Goal: Task Accomplishment & Management: Use online tool/utility

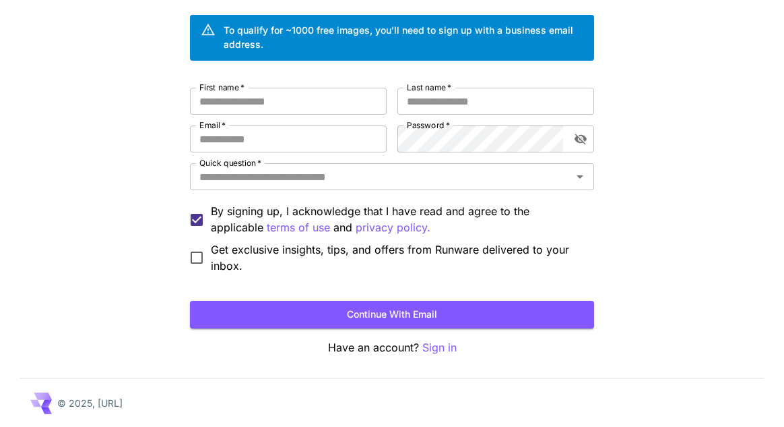
click at [260, 304] on button "Continue with email" at bounding box center [392, 315] width 404 height 28
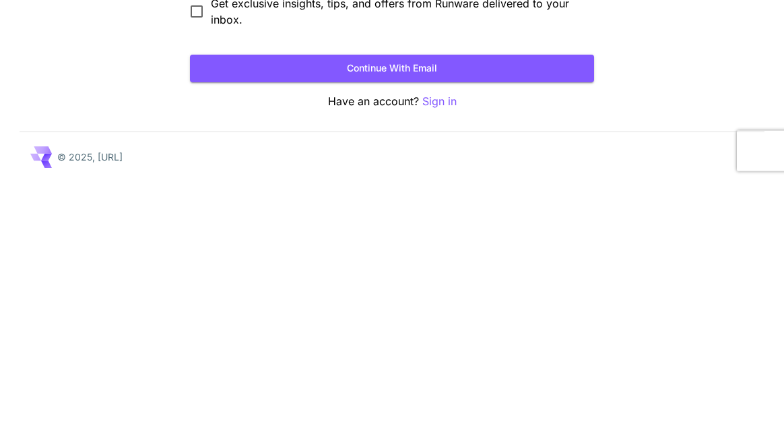
click at [236, 327] on button "Continue with email" at bounding box center [392, 315] width 404 height 28
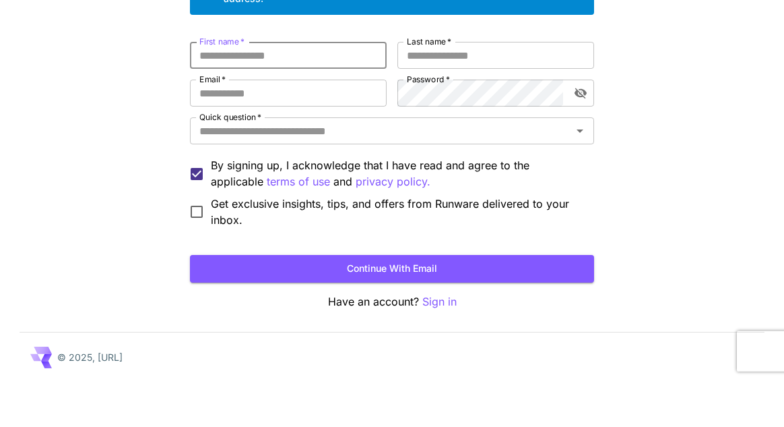
scroll to position [97, 0]
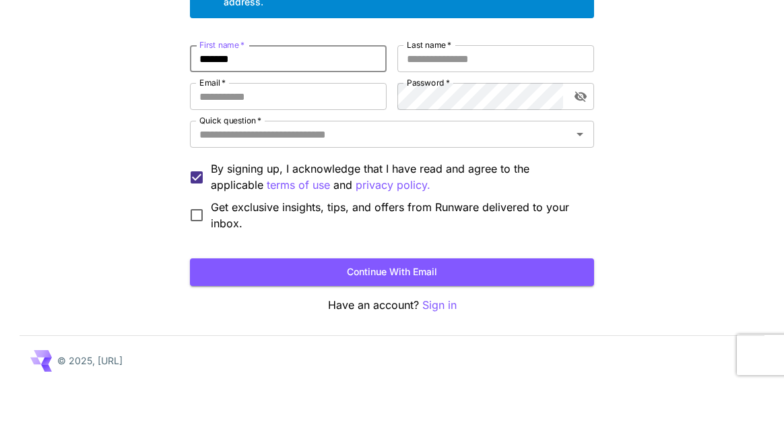
type input "********"
click at [426, 98] on input "Last name   *" at bounding box center [496, 101] width 197 height 27
type input "*"
click at [214, 140] on input "Email   *" at bounding box center [288, 138] width 197 height 27
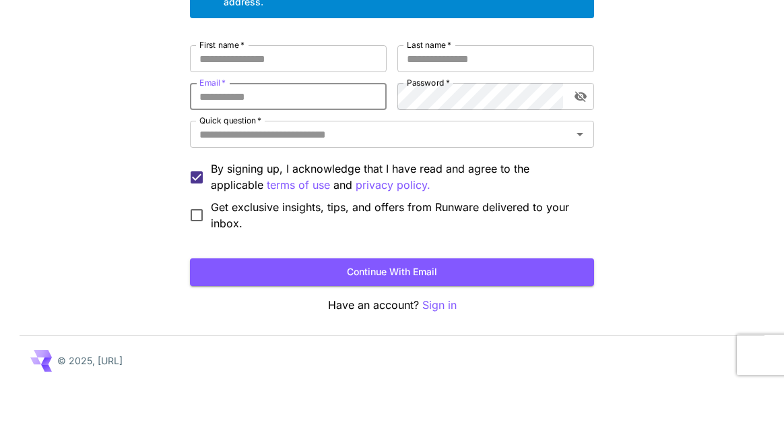
type input "**********"
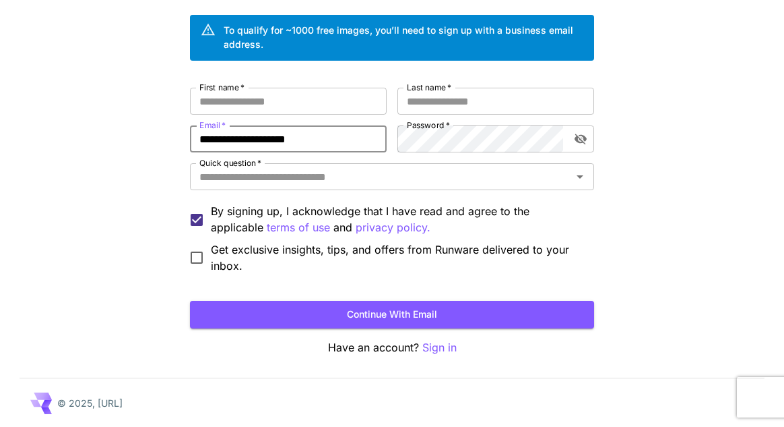
click at [415, 101] on input "Last name   *" at bounding box center [496, 101] width 197 height 27
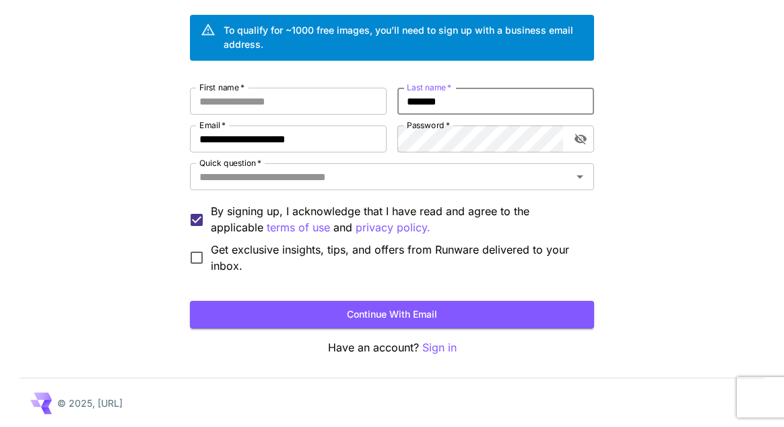
type input "*******"
click at [257, 97] on input "First name   *" at bounding box center [288, 101] width 197 height 27
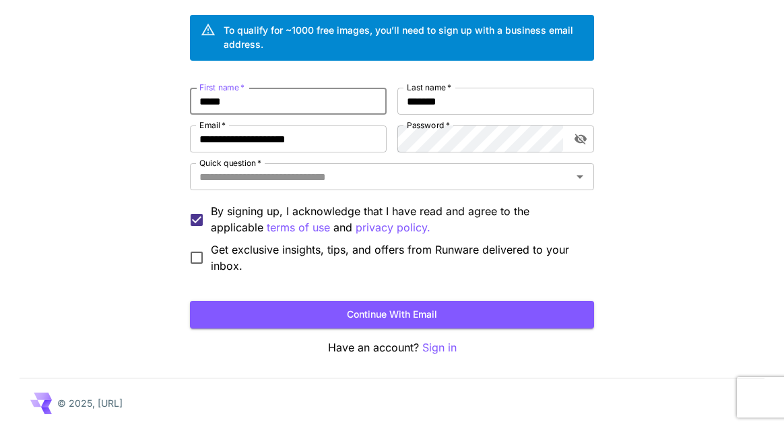
type input "*****"
click at [542, 96] on input "*******" at bounding box center [496, 101] width 197 height 27
type input "*"
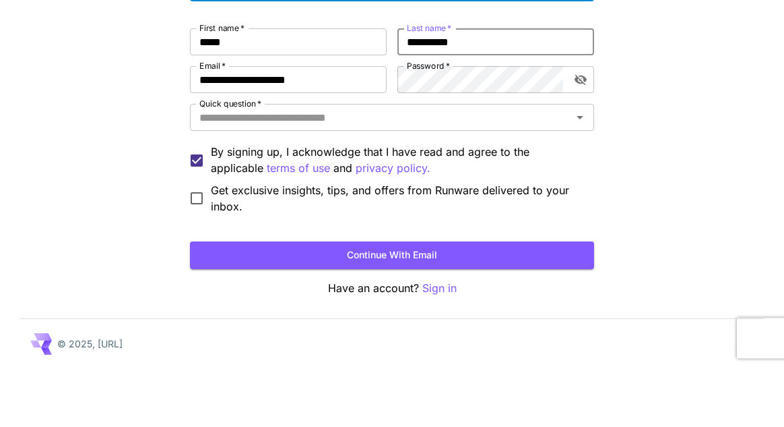
type input "*********"
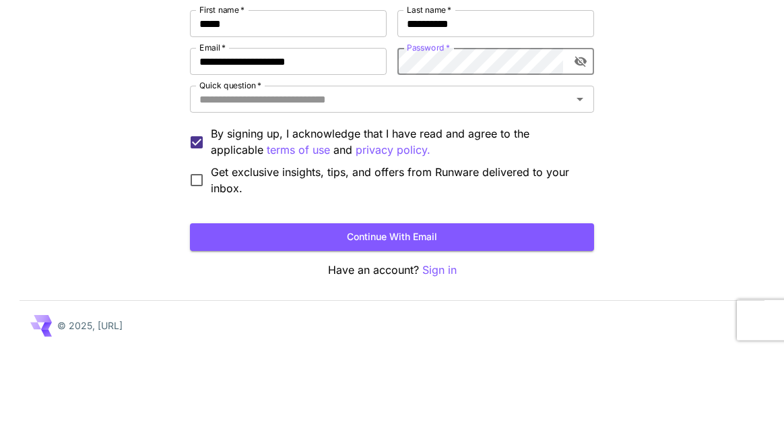
click at [210, 181] on input "Quick question   *" at bounding box center [381, 176] width 374 height 19
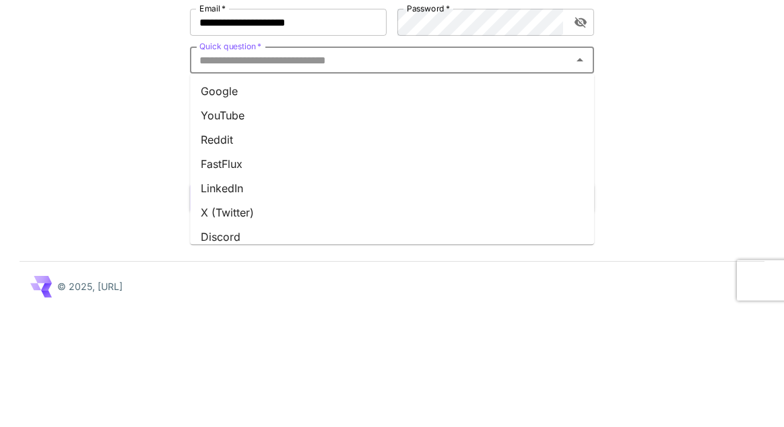
click at [208, 202] on li "Google" at bounding box center [392, 207] width 404 height 24
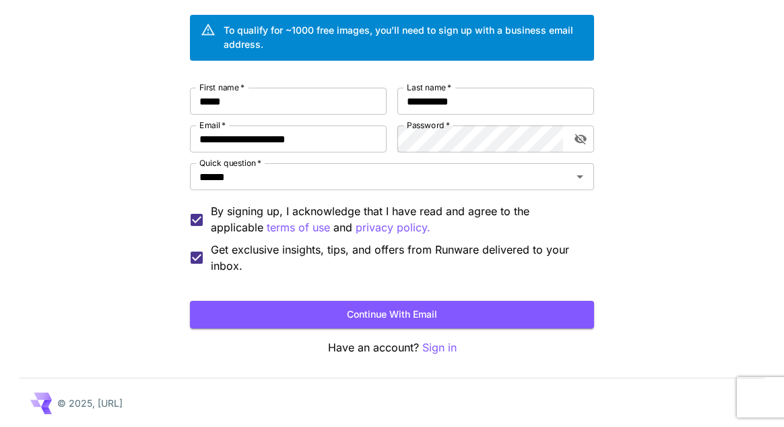
click at [210, 315] on button "Continue with email" at bounding box center [392, 315] width 404 height 28
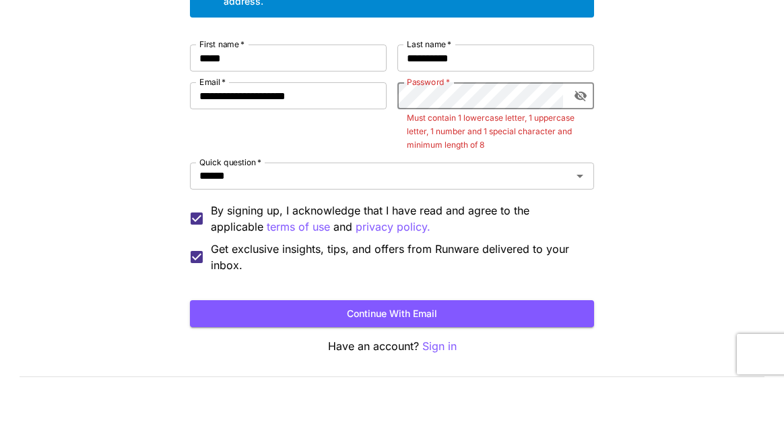
click at [587, 134] on icon "toggle password visibility" at bounding box center [580, 138] width 13 height 13
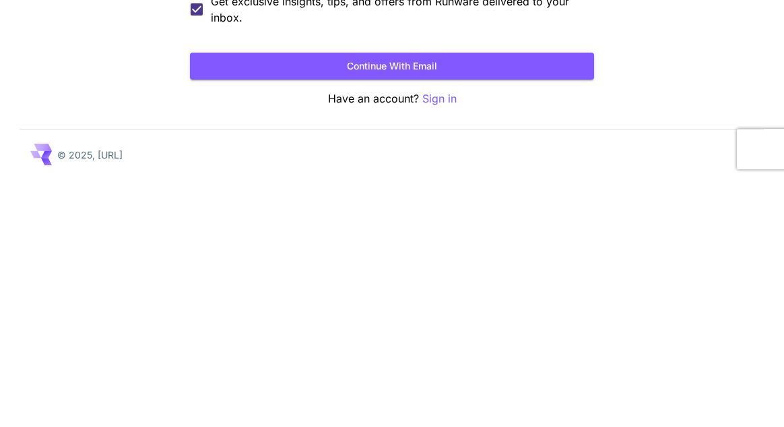
click at [232, 321] on button "Continue with email" at bounding box center [392, 315] width 404 height 28
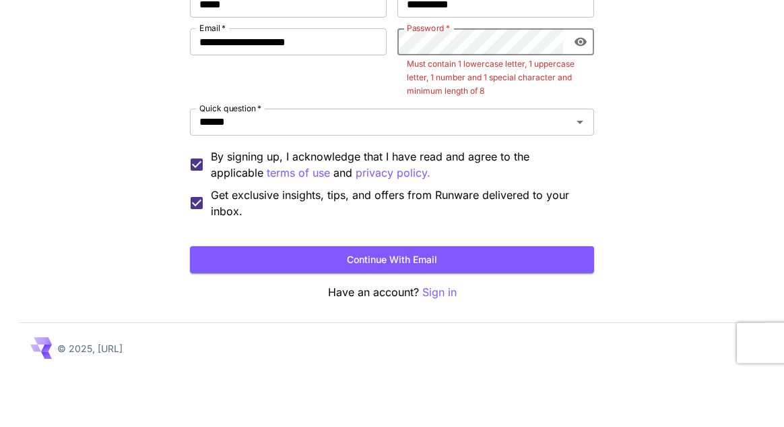
scroll to position [139, 0]
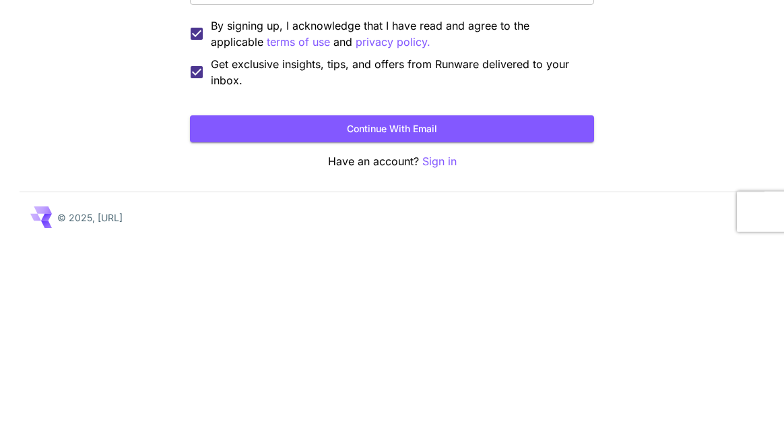
click at [543, 313] on button "Continue with email" at bounding box center [392, 315] width 404 height 28
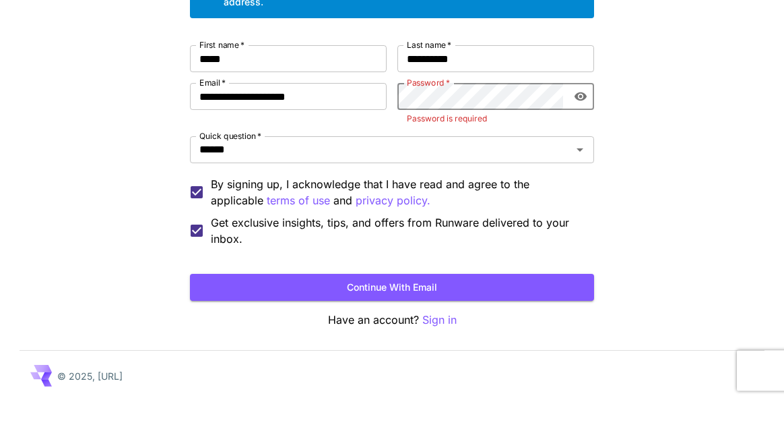
click at [73, 134] on div "**********" at bounding box center [392, 157] width 784 height 540
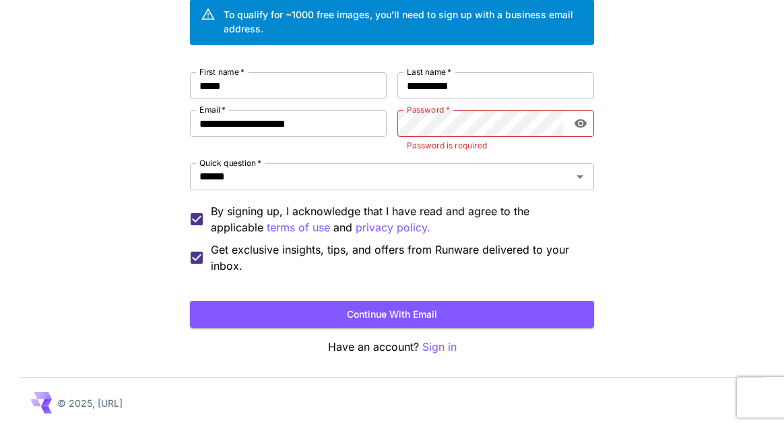
click at [69, 106] on div "**********" at bounding box center [392, 157] width 784 height 540
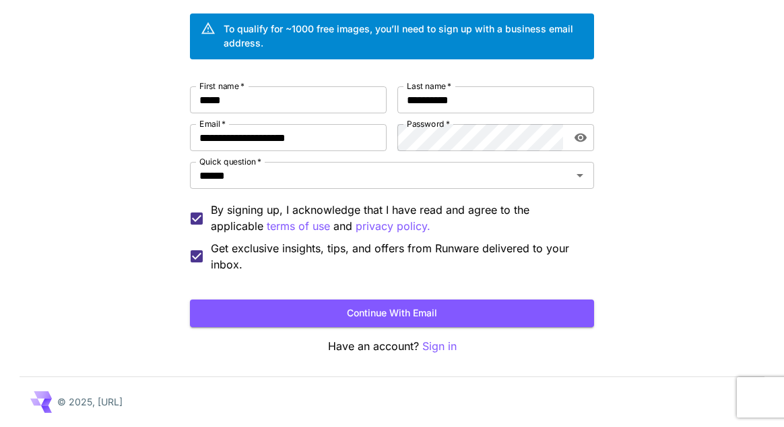
scroll to position [97, 0]
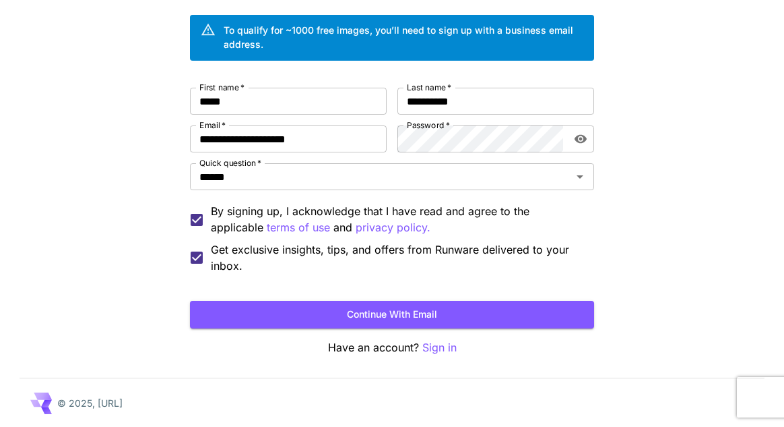
click at [552, 307] on button "Continue with email" at bounding box center [392, 315] width 404 height 28
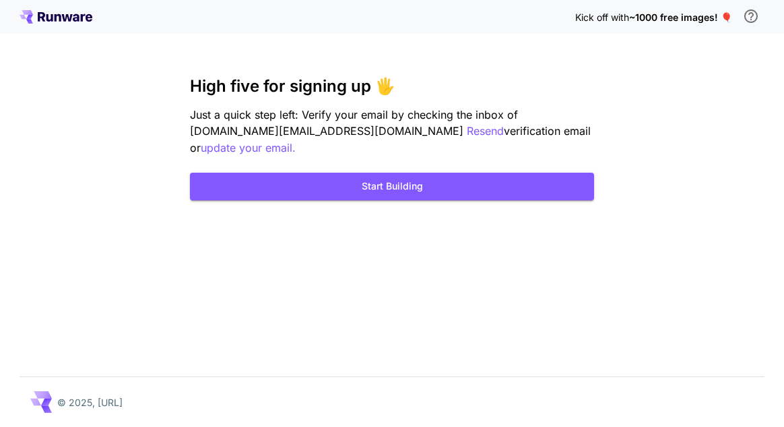
click at [561, 172] on button "Start Building" at bounding box center [392, 186] width 404 height 28
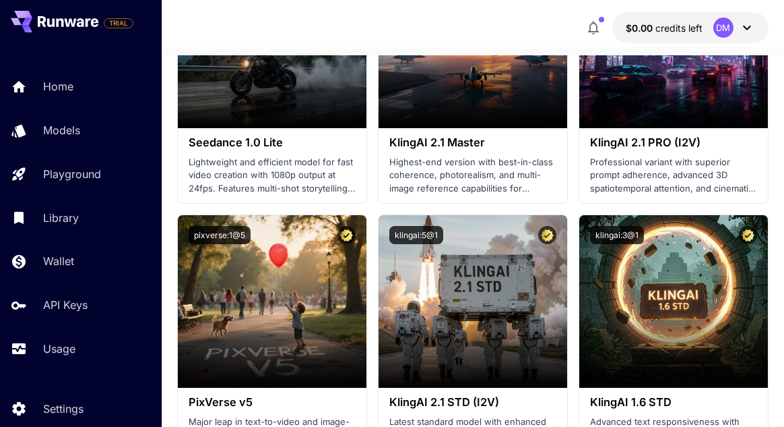
scroll to position [877, 0]
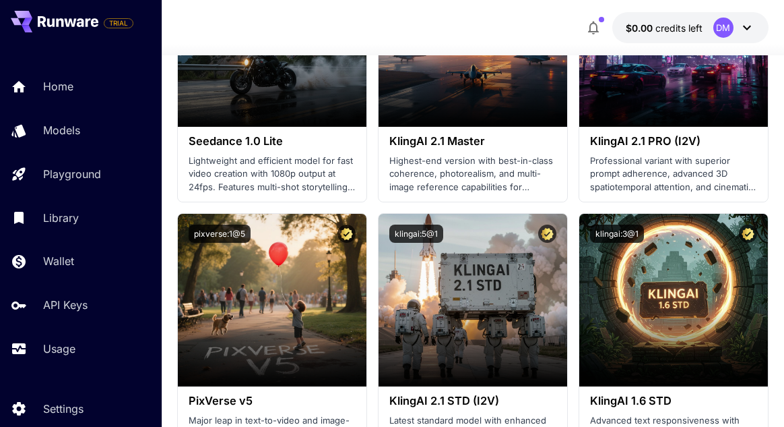
click at [1, 213] on link "Library" at bounding box center [81, 217] width 162 height 33
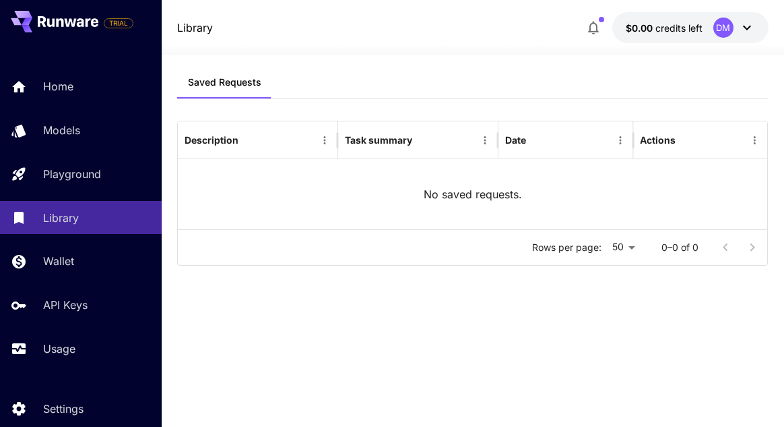
click at [37, 87] on link "Home" at bounding box center [81, 86] width 162 height 33
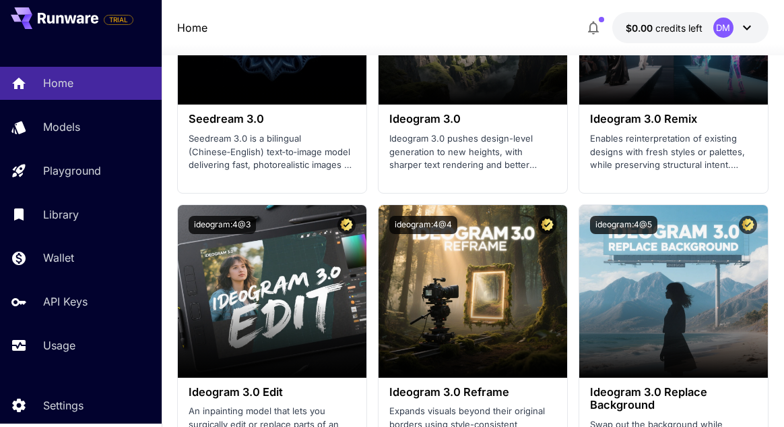
scroll to position [3089, 0]
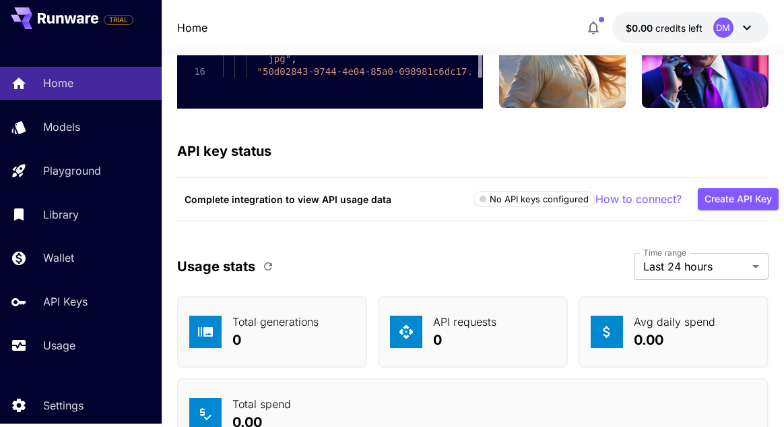
click at [30, 125] on link "Models" at bounding box center [81, 126] width 162 height 33
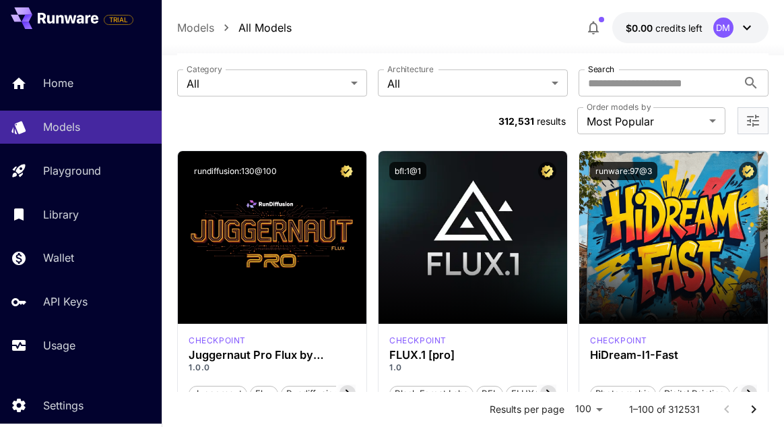
click at [30, 97] on link "Home" at bounding box center [81, 83] width 162 height 33
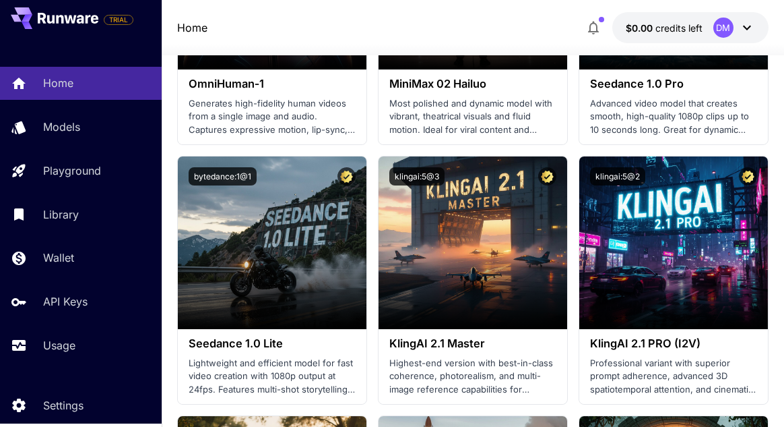
scroll to position [674, 0]
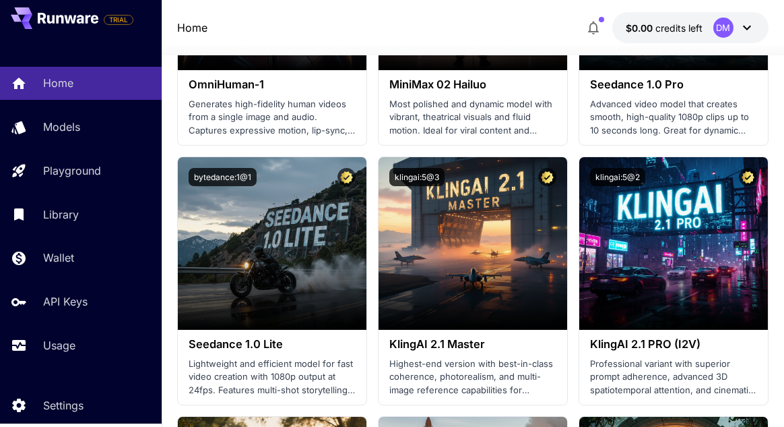
click at [408, 270] on section at bounding box center [473, 291] width 189 height 75
click at [428, 242] on span "Launch in Playground" at bounding box center [464, 243] width 101 height 11
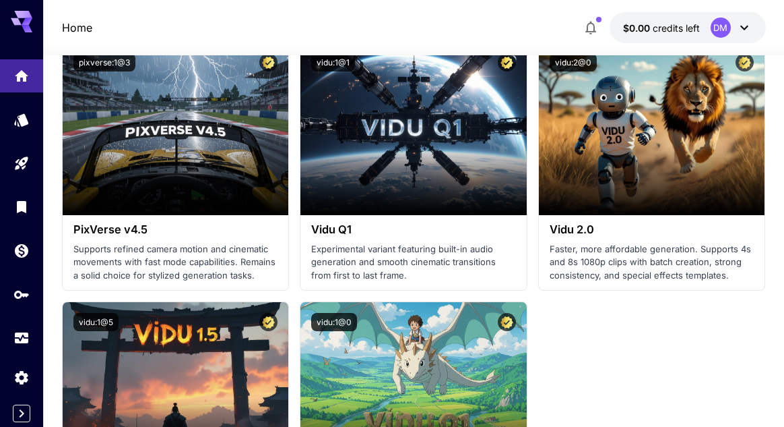
scroll to position [1779, 0]
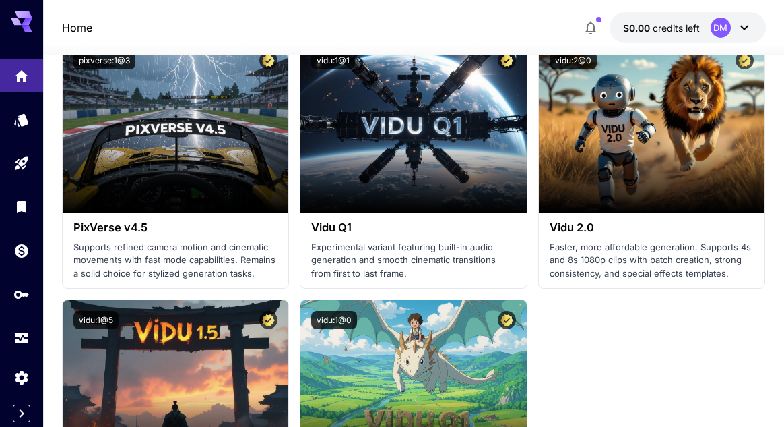
click at [334, 183] on section at bounding box center [414, 174] width 226 height 75
click at [381, 122] on span "Launch in Playground" at bounding box center [405, 126] width 101 height 11
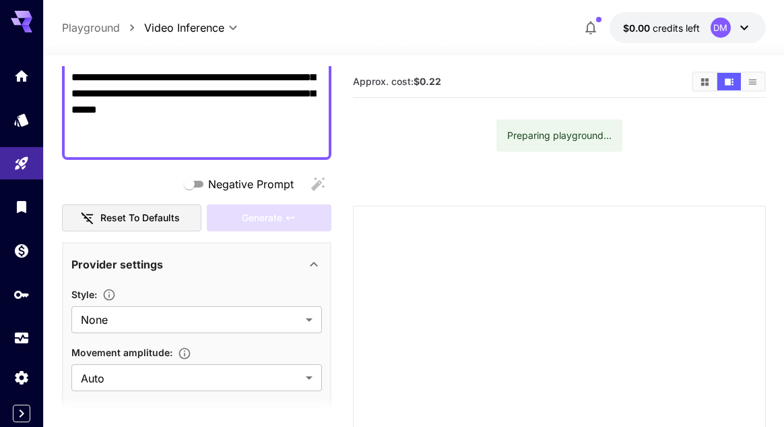
scroll to position [267, 0]
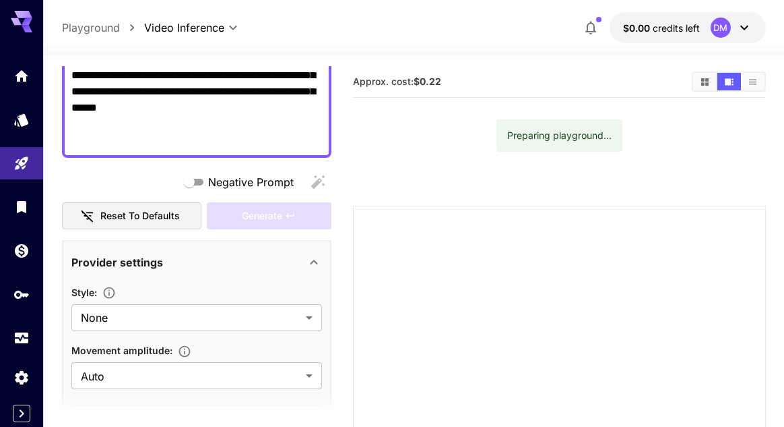
type textarea "**********"
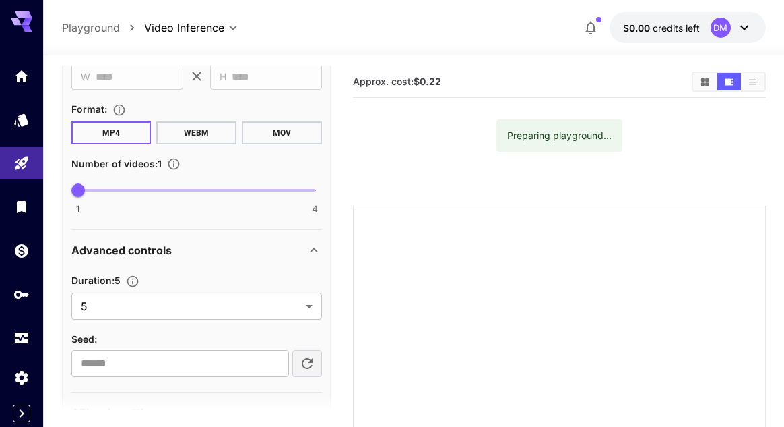
scroll to position [11, 0]
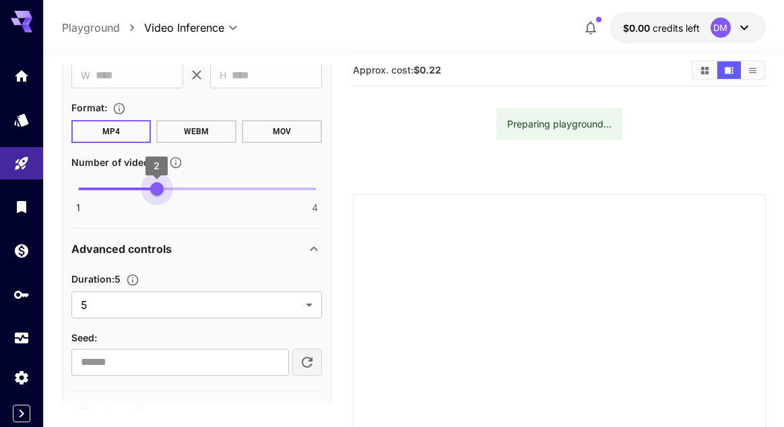
type input "*"
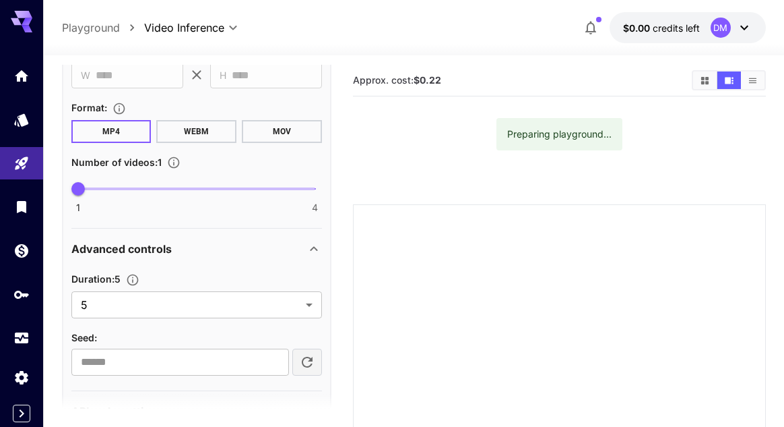
scroll to position [0, 0]
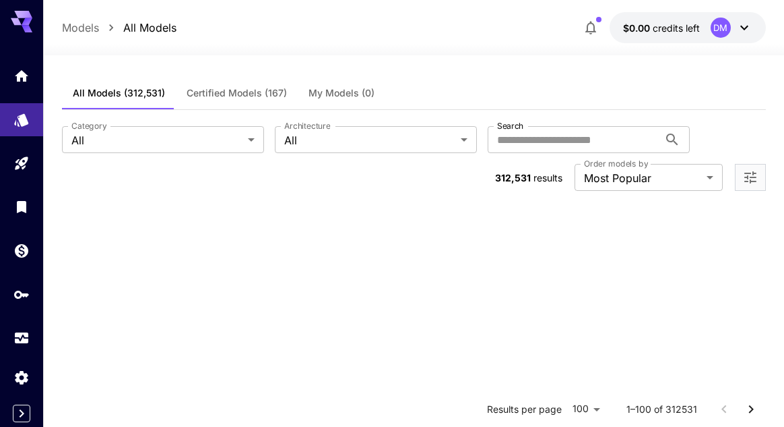
scroll to position [57, 0]
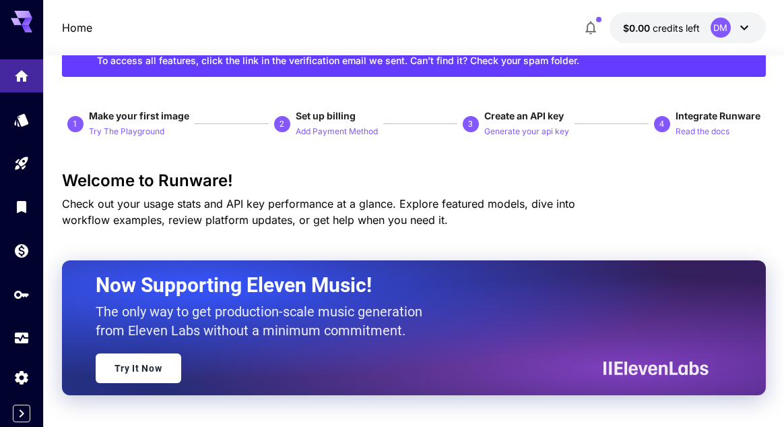
scroll to position [5272, 0]
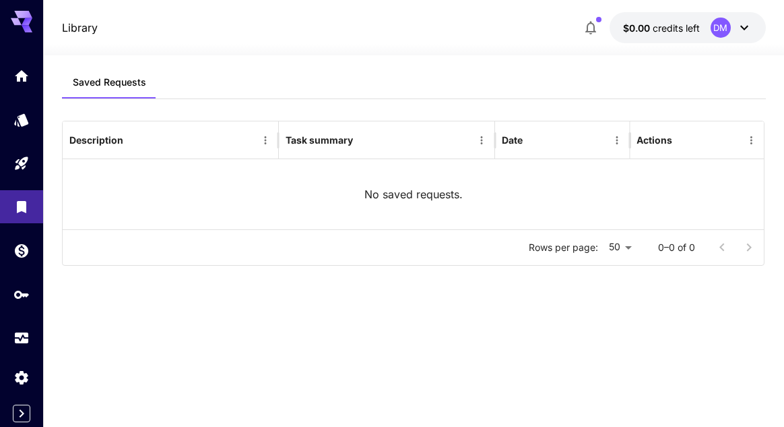
scroll to position [43, 0]
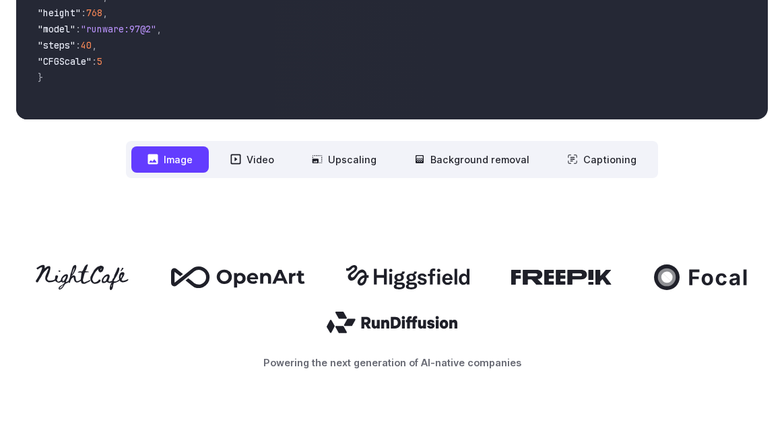
scroll to position [629, 0]
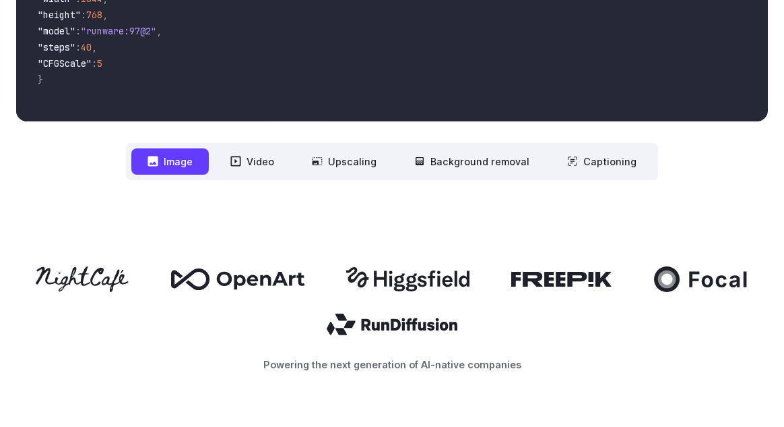
click at [158, 158] on icon at bounding box center [153, 161] width 10 height 10
click at [157, 160] on icon at bounding box center [153, 161] width 10 height 10
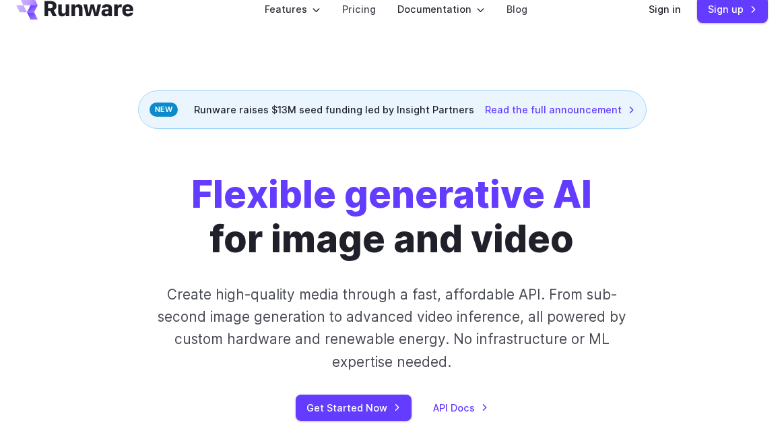
scroll to position [26, 0]
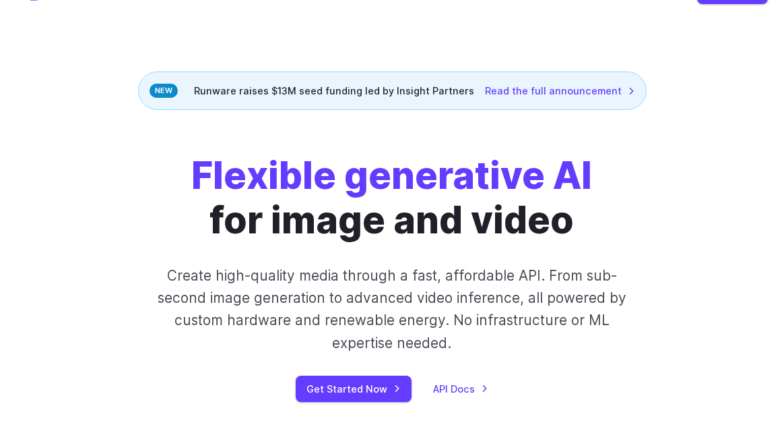
click at [317, 392] on link "Get Started Now" at bounding box center [354, 388] width 116 height 26
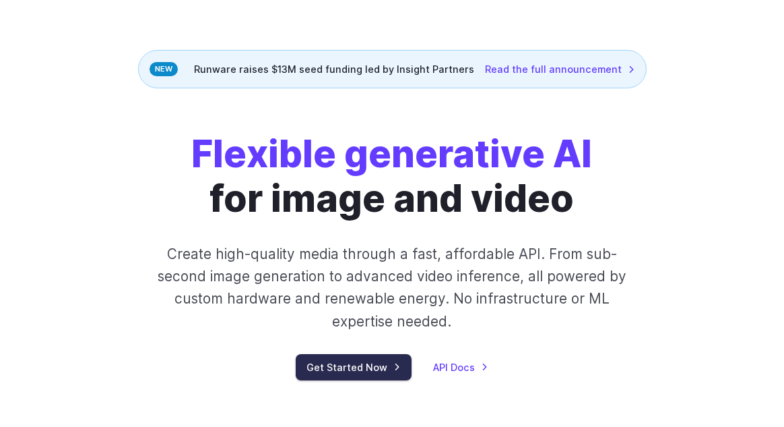
scroll to position [90, 0]
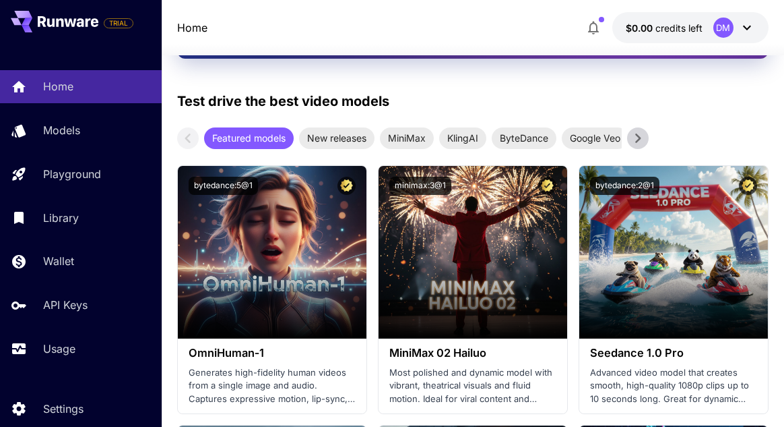
scroll to position [408, 0]
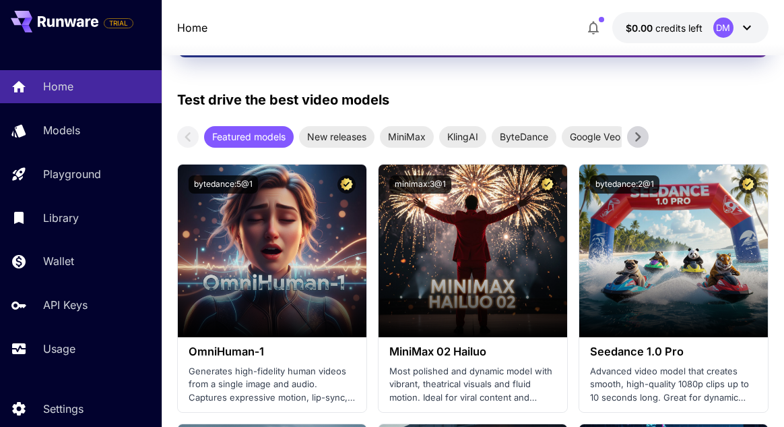
click at [44, 127] on p "Models" at bounding box center [61, 130] width 37 height 16
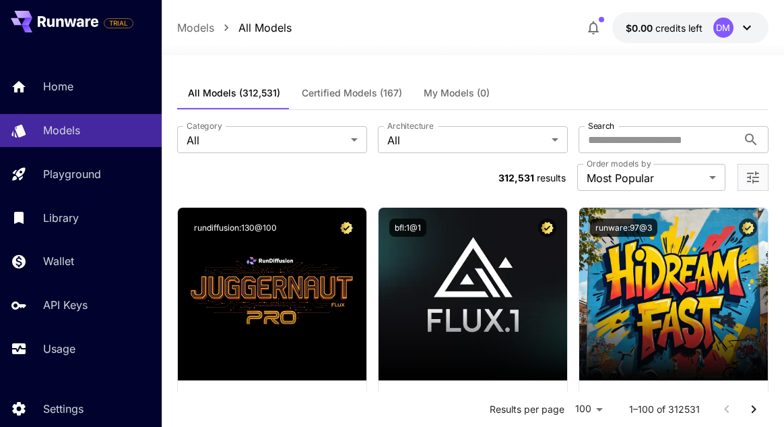
click at [28, 90] on link "Home" at bounding box center [81, 86] width 162 height 33
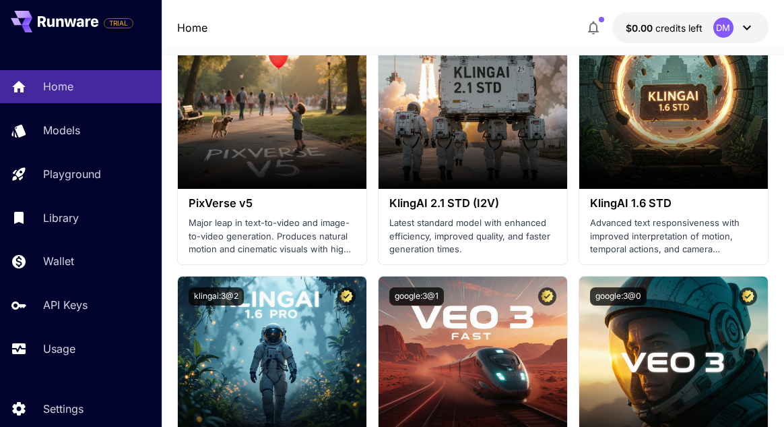
scroll to position [1079, 0]
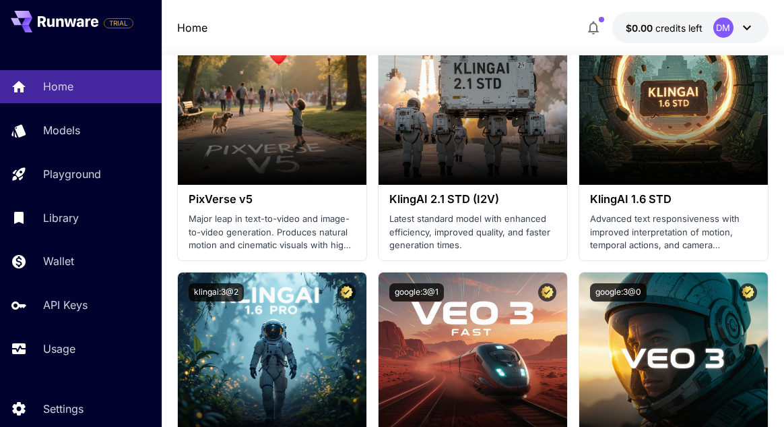
click at [536, 135] on section at bounding box center [473, 146] width 189 height 75
click at [524, 97] on icon at bounding box center [525, 99] width 9 height 9
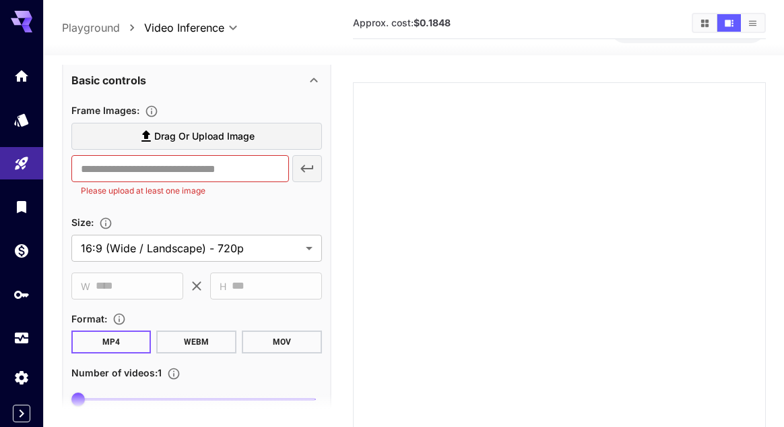
scroll to position [446, 0]
type textarea "**********"
click at [112, 164] on input "text" at bounding box center [180, 167] width 218 height 27
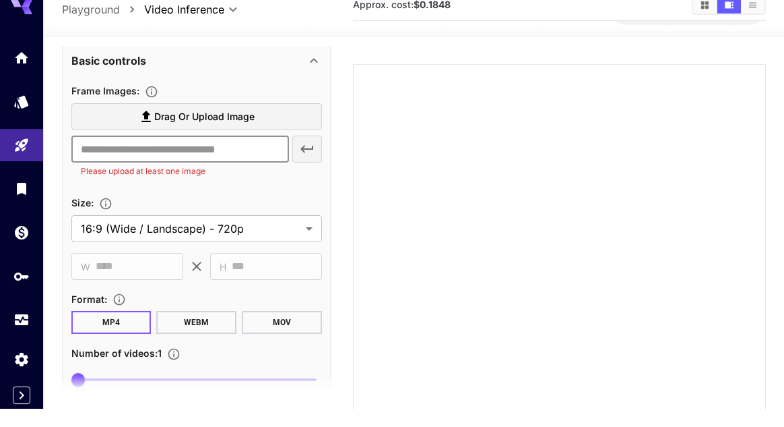
scroll to position [59, 0]
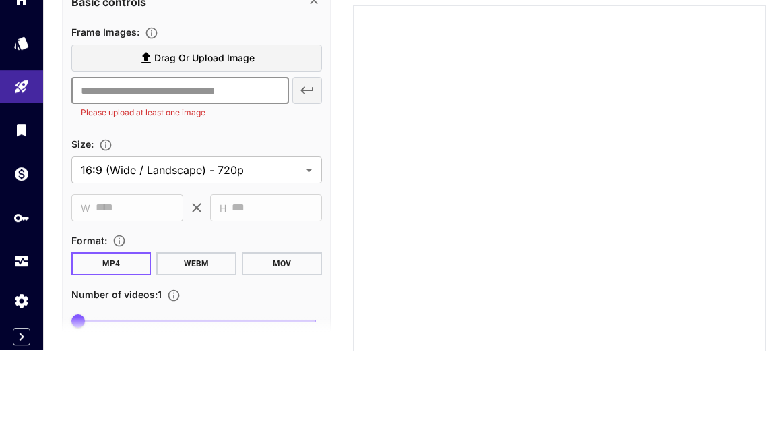
click at [303, 167] on div "​ Please upload at least one image" at bounding box center [196, 175] width 251 height 42
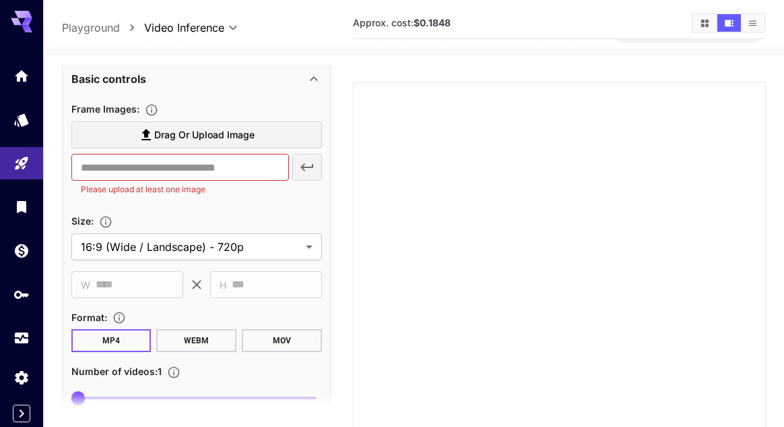
click at [157, 134] on span "Drag or upload image" at bounding box center [204, 135] width 100 height 17
click at [0, 0] on input "Drag or upload image" at bounding box center [0, 0] width 0 height 0
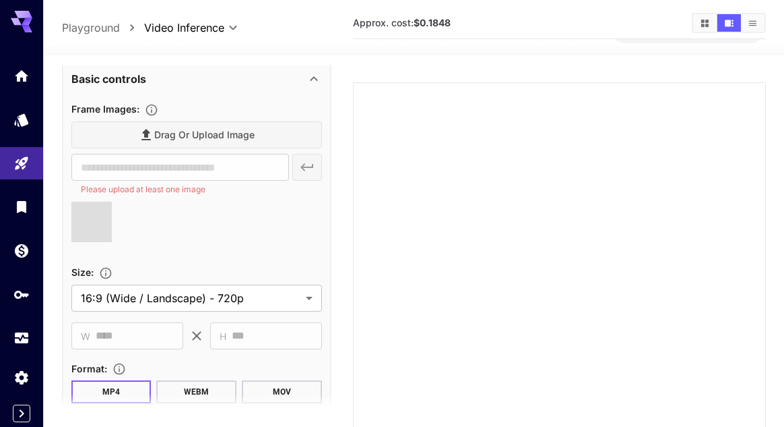
type input "**********"
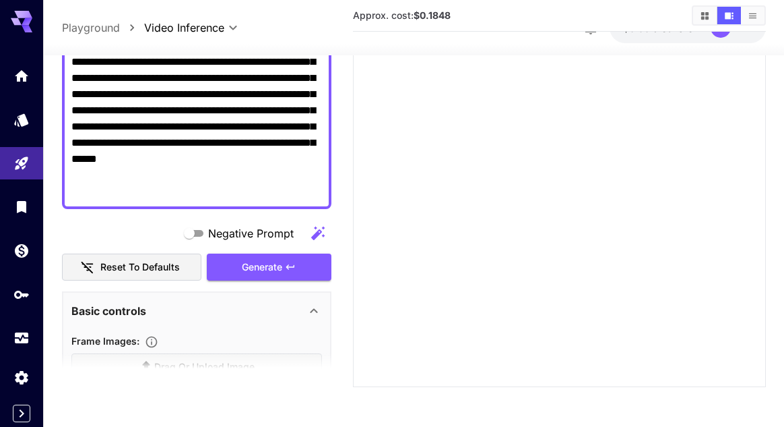
scroll to position [173, 0]
click at [80, 260] on icon "button" at bounding box center [87, 267] width 15 height 15
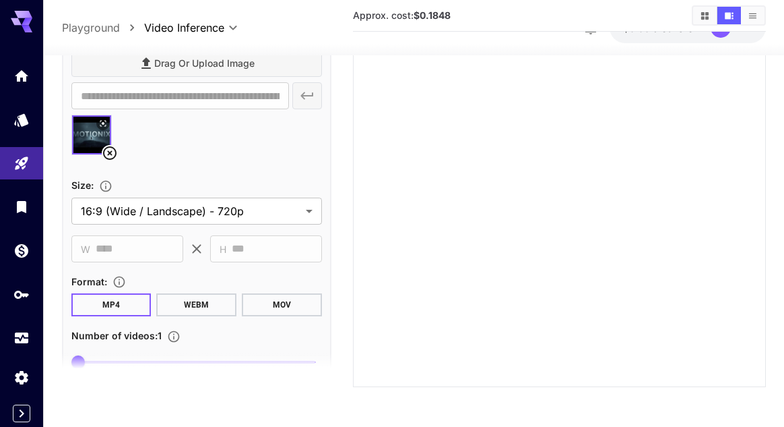
scroll to position [488, 0]
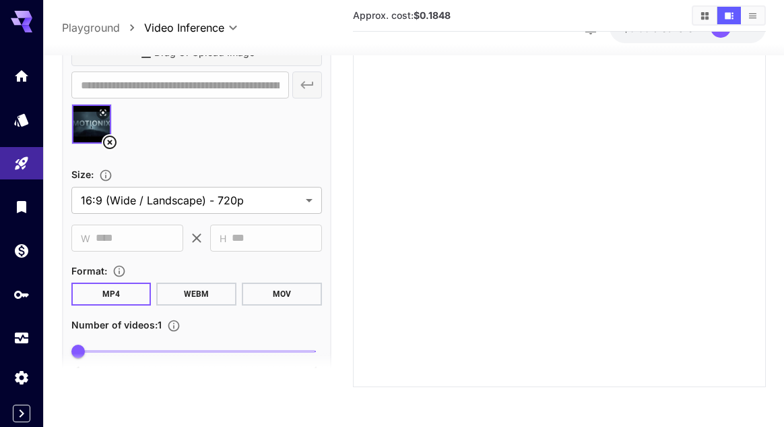
click at [25, 125] on link at bounding box center [21, 119] width 43 height 33
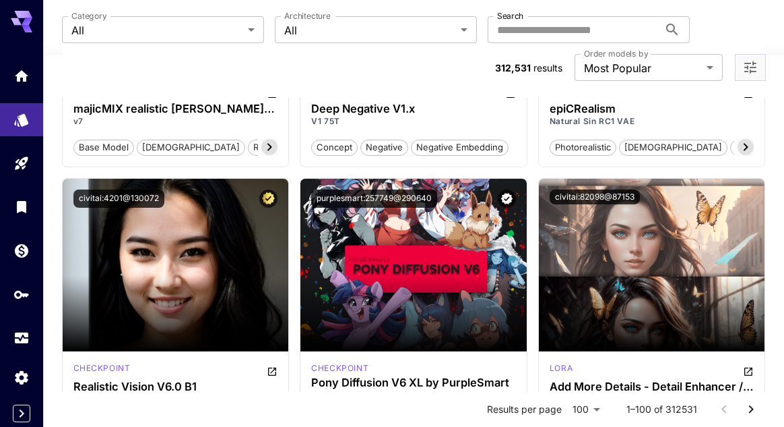
scroll to position [2752, 0]
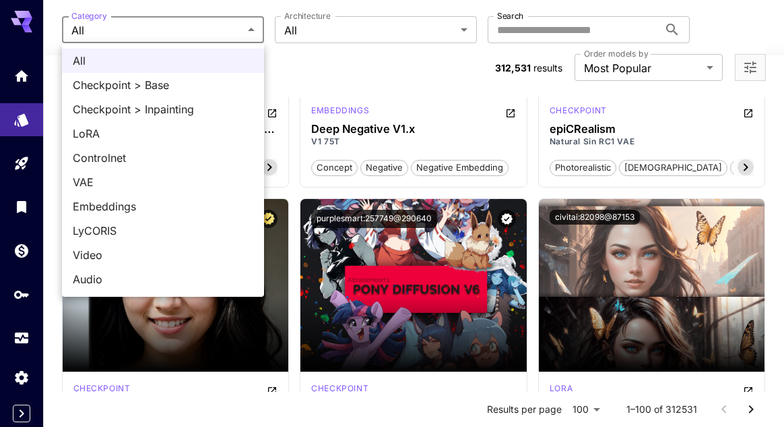
click at [86, 179] on span "VAE" at bounding box center [163, 182] width 181 height 16
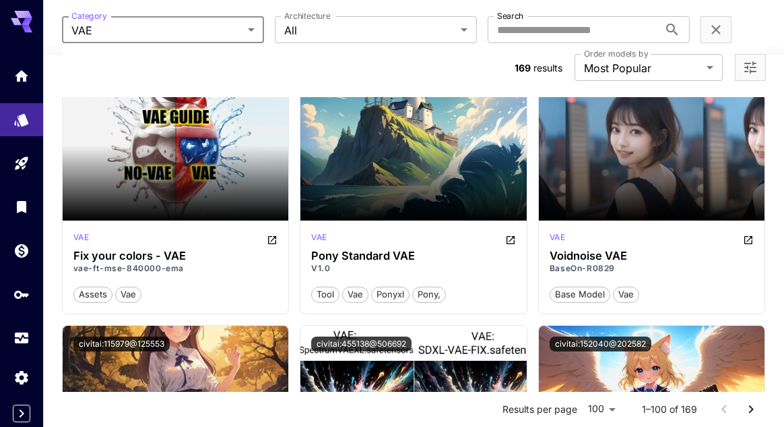
scroll to position [2365, 0]
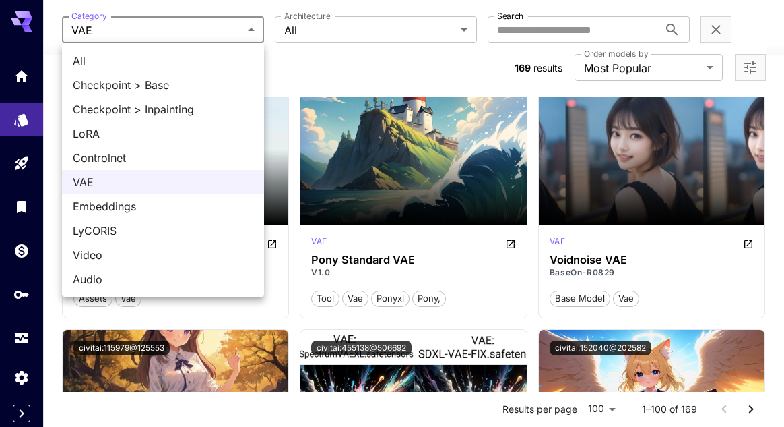
click at [83, 133] on span "LoRA" at bounding box center [163, 133] width 181 height 16
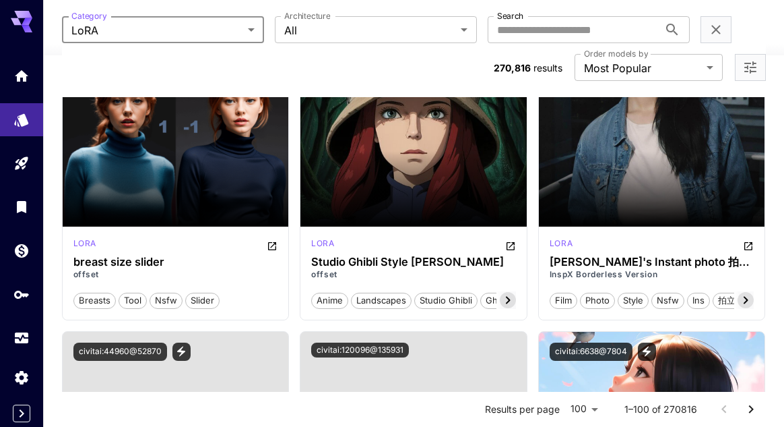
scroll to position [2351, 0]
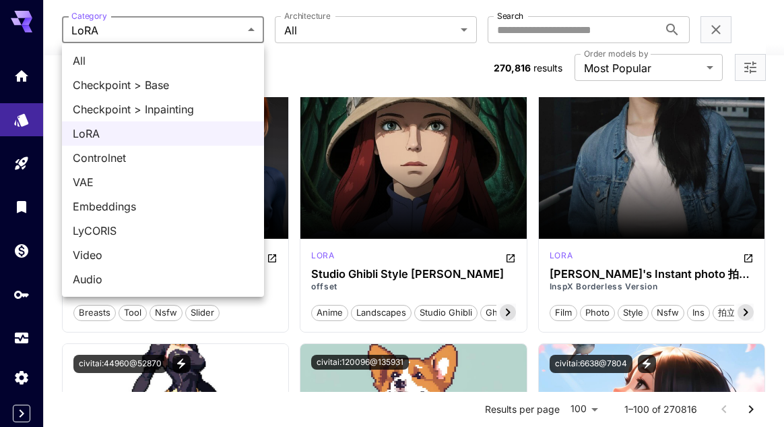
click at [81, 57] on span "All" at bounding box center [163, 61] width 181 height 16
type input "***"
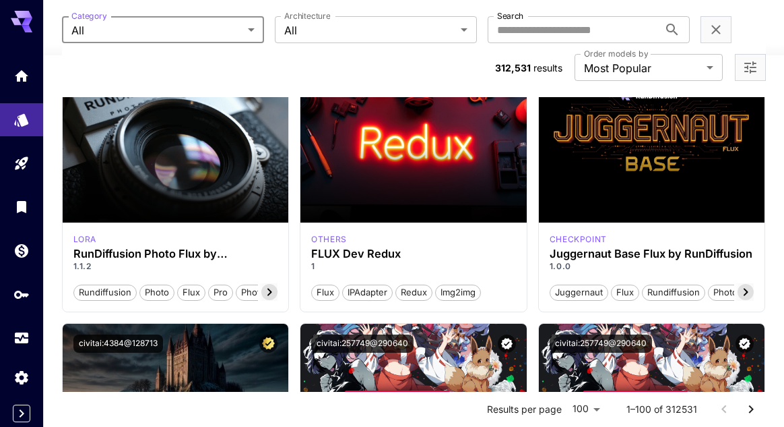
click at [369, 179] on section at bounding box center [414, 184] width 226 height 75
click at [338, 253] on h3 "FLUX Dev Redux" at bounding box center [413, 253] width 205 height 13
click at [346, 159] on section at bounding box center [414, 184] width 226 height 75
click at [338, 158] on section at bounding box center [414, 184] width 226 height 75
click at [340, 154] on section at bounding box center [414, 184] width 226 height 75
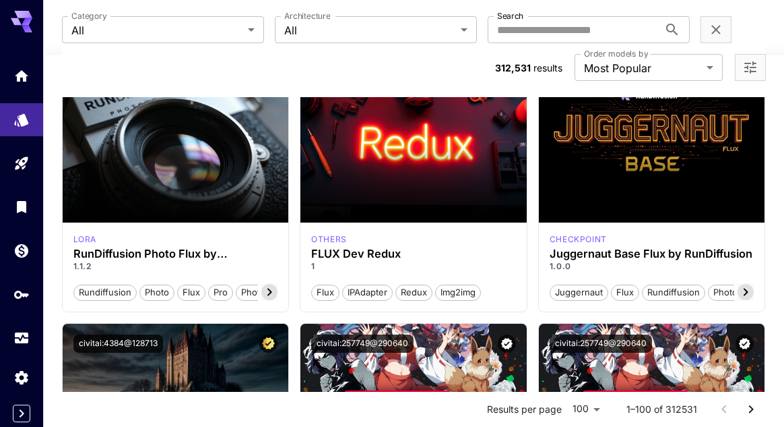
click at [336, 247] on h3 "FLUX Dev Redux" at bounding box center [413, 253] width 205 height 13
click at [354, 217] on section at bounding box center [414, 184] width 226 height 75
click at [323, 239] on p "others" at bounding box center [329, 239] width 36 height 12
click at [325, 182] on section at bounding box center [414, 184] width 226 height 75
click at [400, 272] on div "Flux IPAdapter Redux img2img" at bounding box center [413, 286] width 205 height 28
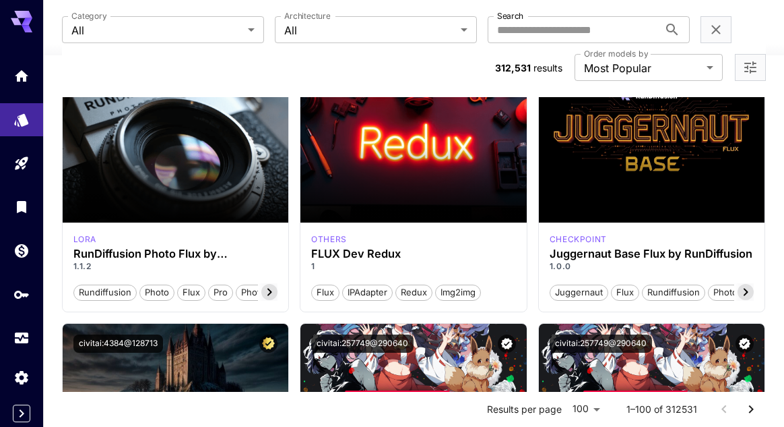
click at [410, 268] on p "1" at bounding box center [413, 266] width 205 height 12
click at [418, 255] on h3 "FLUX Dev Redux" at bounding box center [413, 253] width 205 height 13
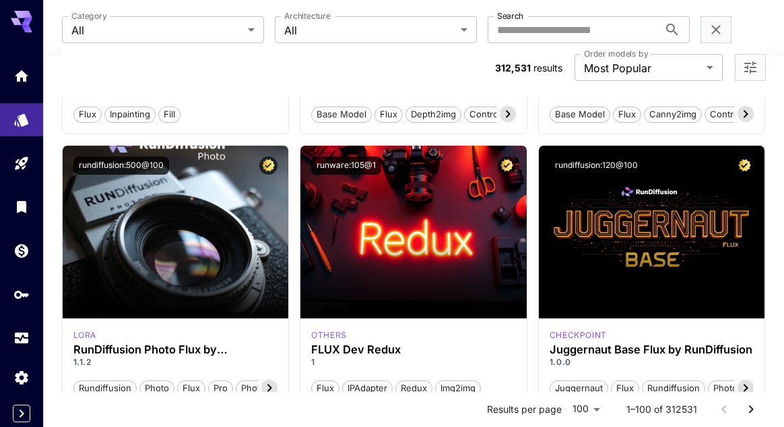
scroll to position [2253, 0]
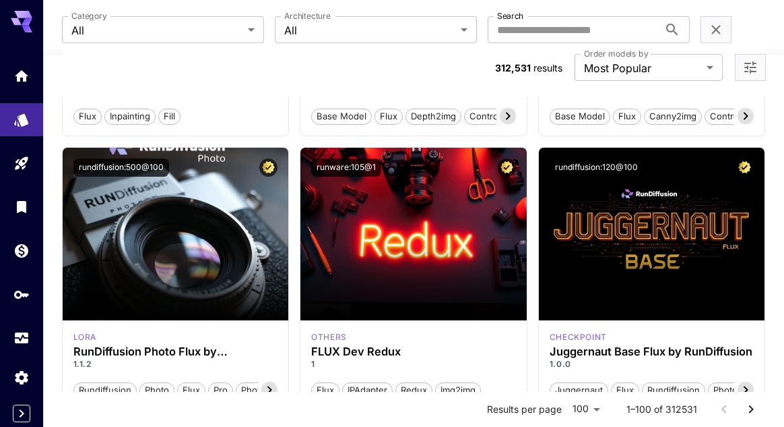
click at [491, 220] on img at bounding box center [414, 234] width 226 height 172
click at [491, 241] on img at bounding box center [414, 234] width 226 height 172
click at [486, 240] on img at bounding box center [414, 234] width 226 height 172
click at [486, 239] on img at bounding box center [414, 234] width 226 height 172
click at [490, 236] on img at bounding box center [414, 234] width 226 height 172
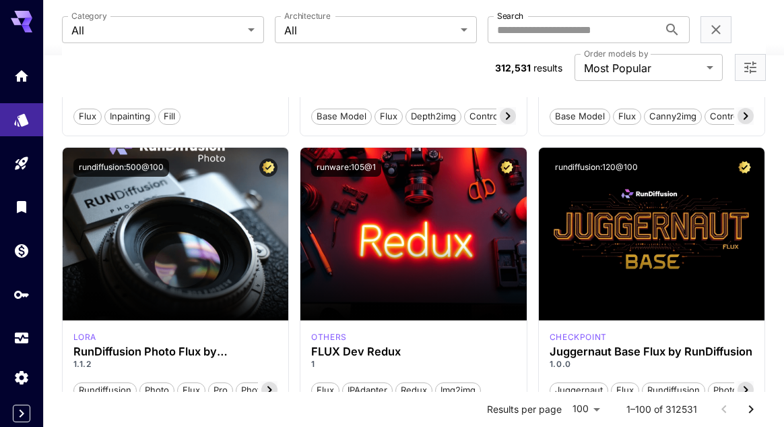
click at [488, 252] on section at bounding box center [414, 282] width 226 height 75
click at [491, 255] on section at bounding box center [414, 282] width 226 height 75
click at [493, 254] on section at bounding box center [414, 282] width 226 height 75
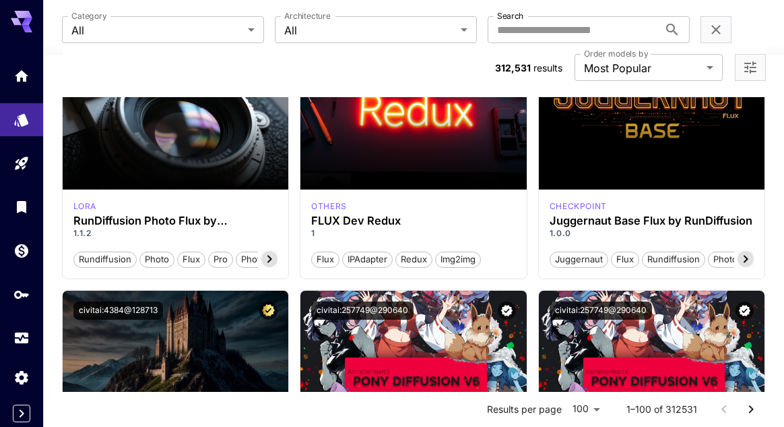
scroll to position [2384, 0]
click at [462, 253] on span "img2img" at bounding box center [458, 259] width 44 height 13
click at [466, 255] on span "img2img" at bounding box center [458, 259] width 44 height 13
click at [460, 259] on span "img2img" at bounding box center [458, 259] width 44 height 13
click at [463, 253] on span "img2img" at bounding box center [458, 259] width 44 height 13
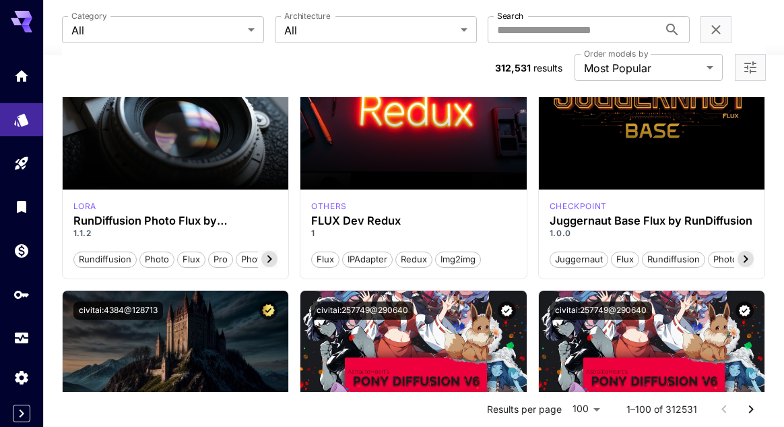
click at [424, 261] on span "Redux" at bounding box center [414, 259] width 36 height 13
click at [400, 254] on span "Redux" at bounding box center [414, 259] width 36 height 13
click at [360, 253] on span "IPAdapter" at bounding box center [367, 259] width 49 height 13
click at [276, 256] on icon at bounding box center [269, 259] width 16 height 16
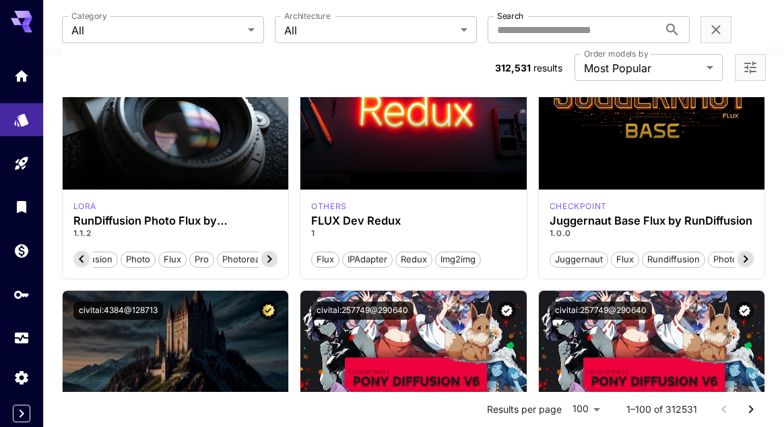
click at [261, 185] on div "Launch in Playground" at bounding box center [176, 103] width 226 height 172
click at [259, 177] on div "Launch in Playground" at bounding box center [176, 103] width 226 height 172
click at [263, 171] on div "Launch in Playground" at bounding box center [176, 103] width 226 height 172
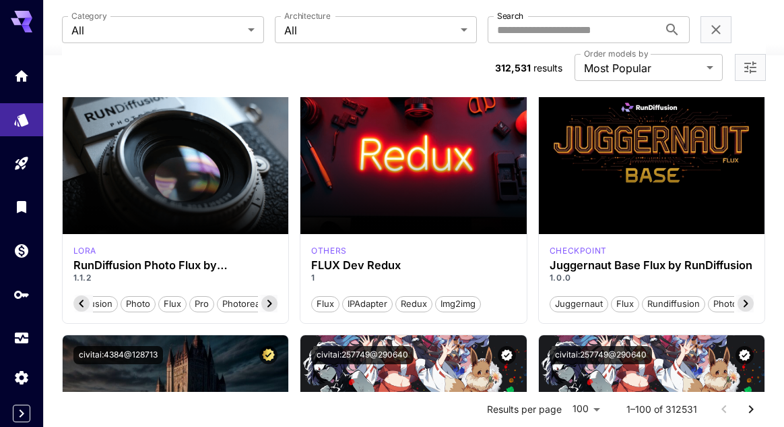
click at [373, 177] on section at bounding box center [414, 195] width 226 height 75
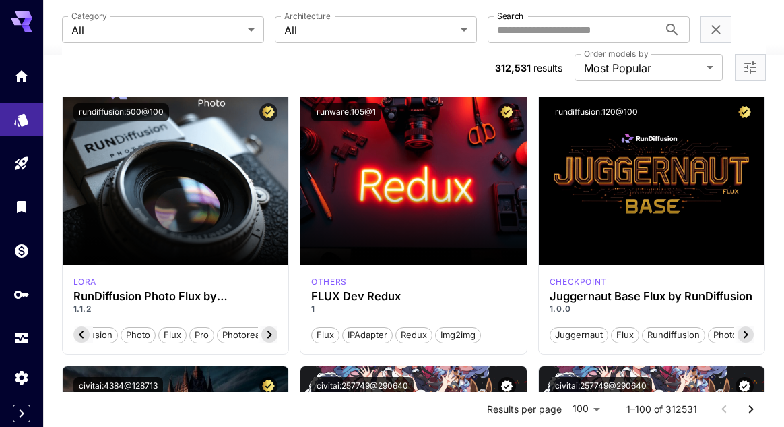
click at [414, 221] on section at bounding box center [414, 226] width 226 height 75
click at [437, 226] on section at bounding box center [414, 226] width 226 height 75
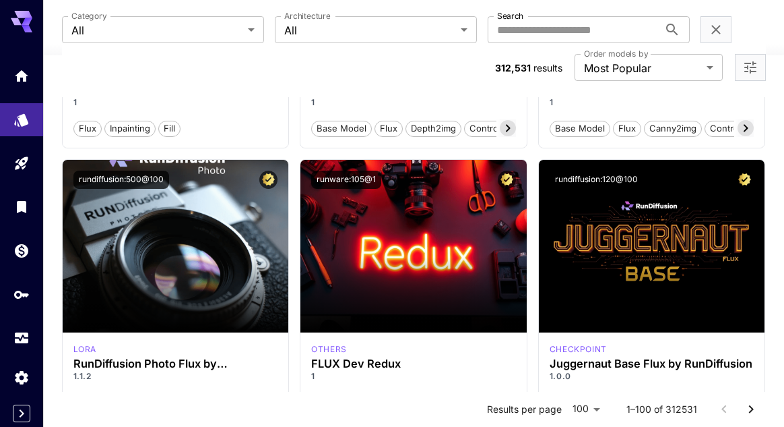
scroll to position [2241, 0]
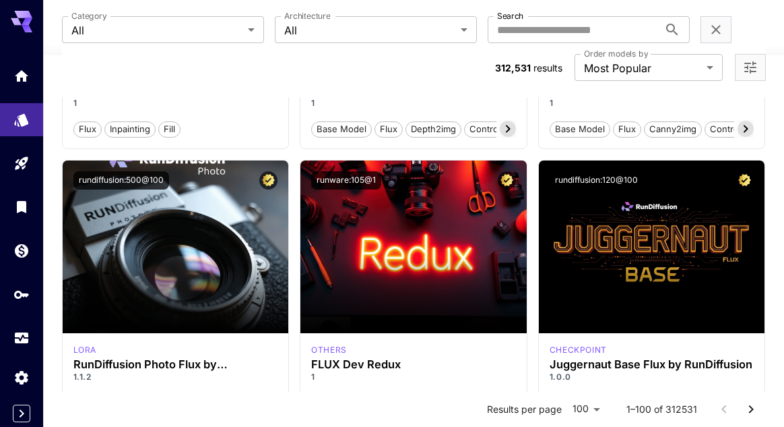
click at [445, 243] on img at bounding box center [414, 246] width 226 height 172
click at [441, 241] on img at bounding box center [414, 246] width 226 height 172
click at [445, 240] on img at bounding box center [414, 246] width 226 height 172
click at [447, 237] on img at bounding box center [414, 246] width 226 height 172
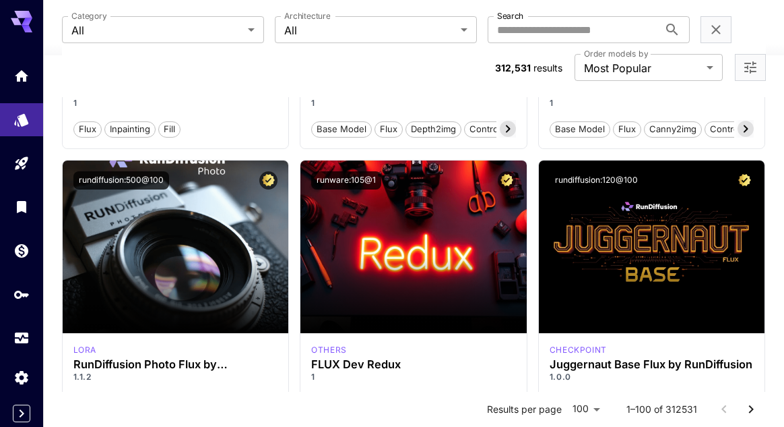
click at [448, 235] on img at bounding box center [414, 246] width 226 height 172
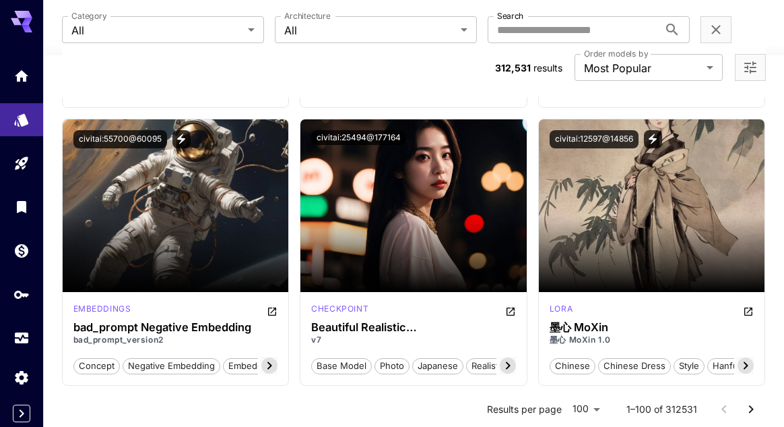
scroll to position [5615, 0]
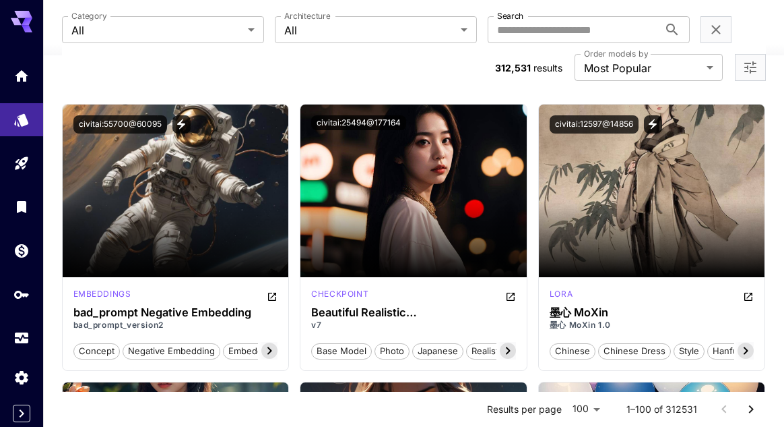
click at [129, 216] on div "Launch in Playground" at bounding box center [176, 190] width 226 height 172
click at [139, 185] on span "Launch in Playground" at bounding box center [167, 190] width 101 height 11
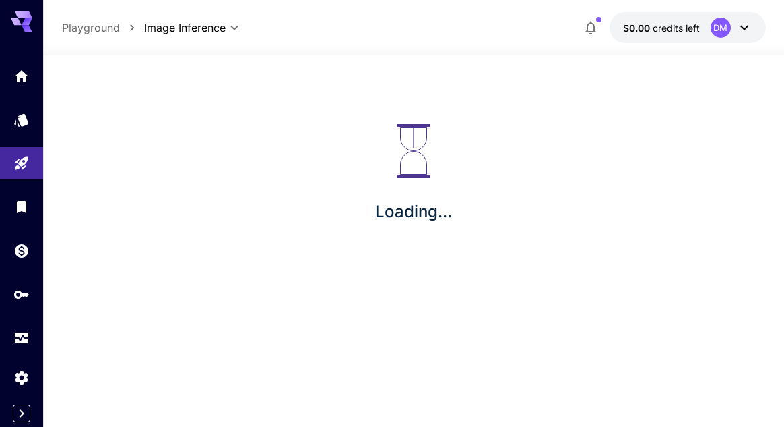
scroll to position [43, 0]
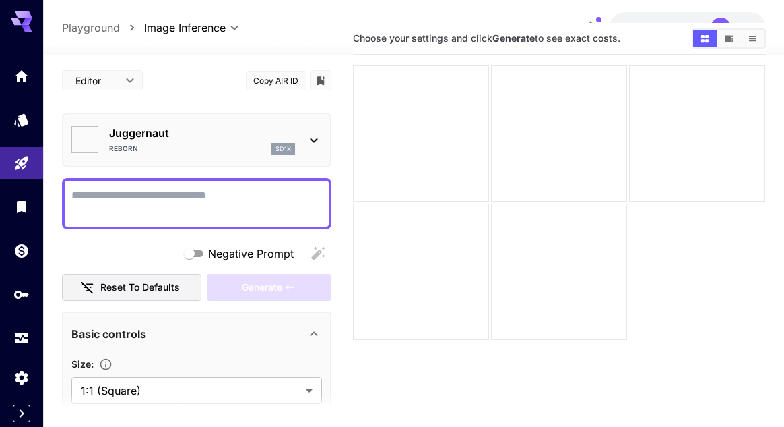
type input "*******"
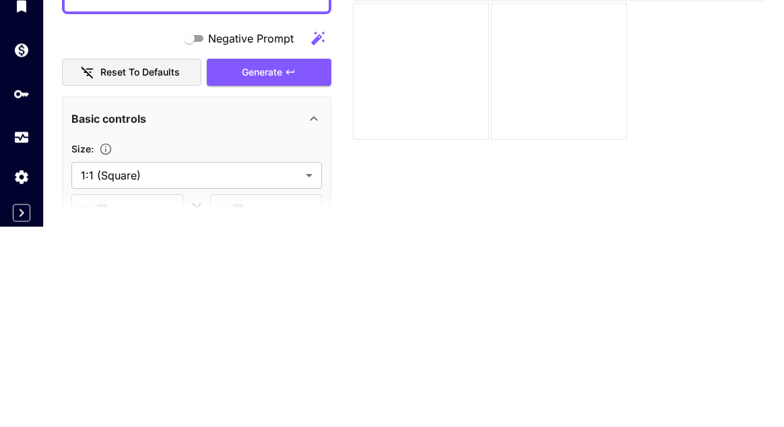
scroll to position [210, 0]
type textarea "**********"
click at [237, 277] on button "Generate" at bounding box center [269, 272] width 124 height 28
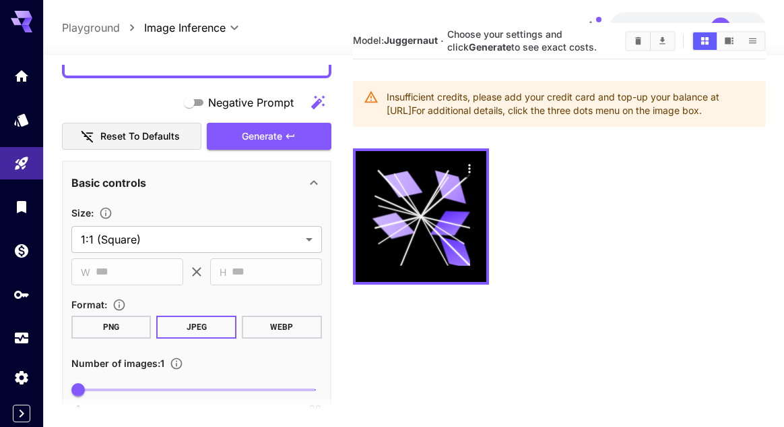
scroll to position [342, 0]
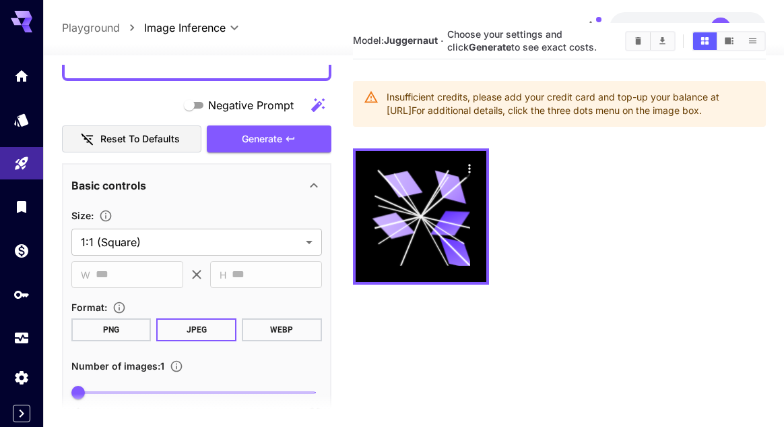
click at [234, 136] on button "Generate" at bounding box center [269, 139] width 124 height 28
click at [241, 144] on button "Generate" at bounding box center [269, 139] width 124 height 28
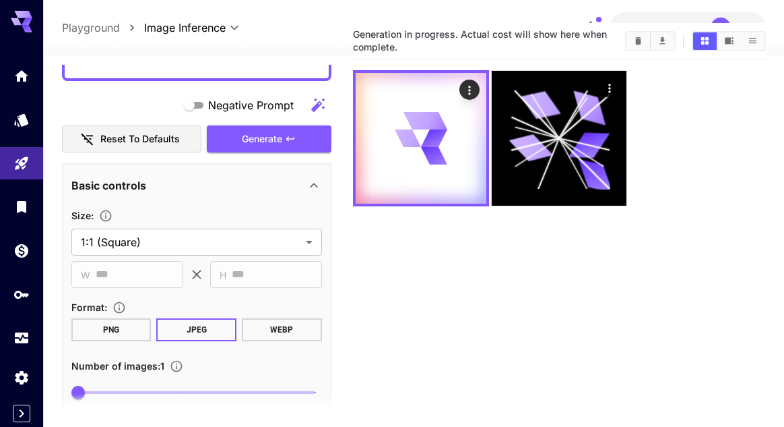
click at [234, 144] on button "Generate" at bounding box center [269, 139] width 124 height 28
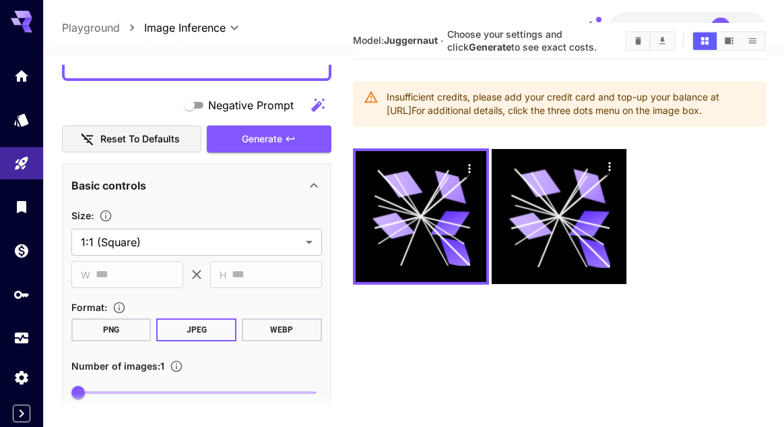
click at [388, 228] on icon at bounding box center [393, 226] width 42 height 32
click at [372, 205] on icon at bounding box center [421, 217] width 98 height 98
click at [379, 207] on icon at bounding box center [421, 217] width 98 height 98
click at [400, 215] on icon at bounding box center [421, 217] width 98 height 98
click at [469, 172] on icon "Actions" at bounding box center [469, 168] width 2 height 9
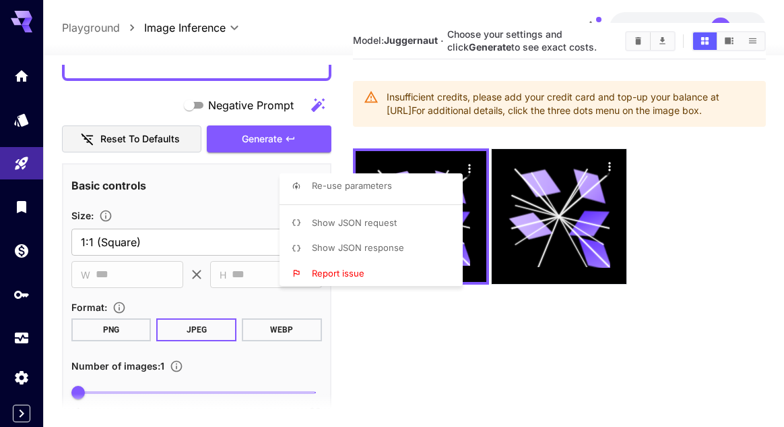
click at [298, 222] on icon at bounding box center [296, 222] width 9 height 9
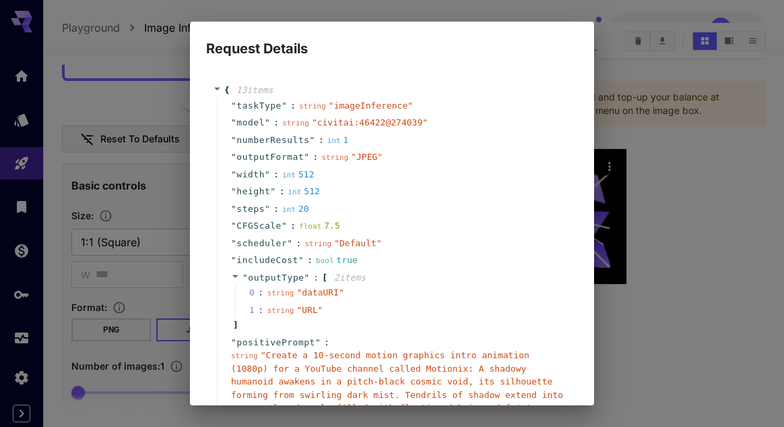
click at [621, 191] on div "Request Details { 13 item s " taskType " : string " imageInference " " model " …" at bounding box center [392, 213] width 784 height 427
click at [613, 199] on div "Request Details { 13 item s " taskType " : string " imageInference " " model " …" at bounding box center [392, 213] width 784 height 427
click at [152, 44] on div "Request Details { 13 item s " taskType " : string " imageInference " " model " …" at bounding box center [392, 213] width 784 height 427
click at [213, 419] on div "Request Details { 13 item s " taskType " : string " imageInference " " model " …" at bounding box center [392, 213] width 784 height 427
click at [198, 423] on div "Request Details { 13 item s " taskType " : string " imageInference " " model " …" at bounding box center [392, 213] width 784 height 427
